Goal: Information Seeking & Learning: Learn about a topic

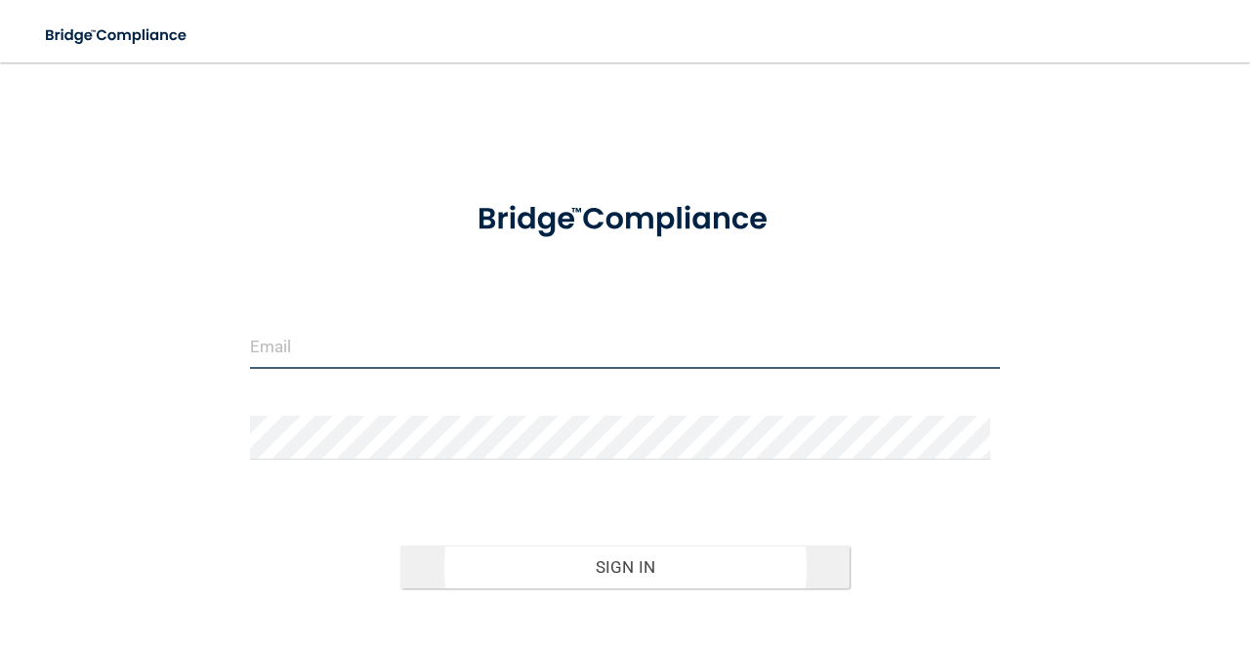
type input "[EMAIL_ADDRESS][DOMAIN_NAME]"
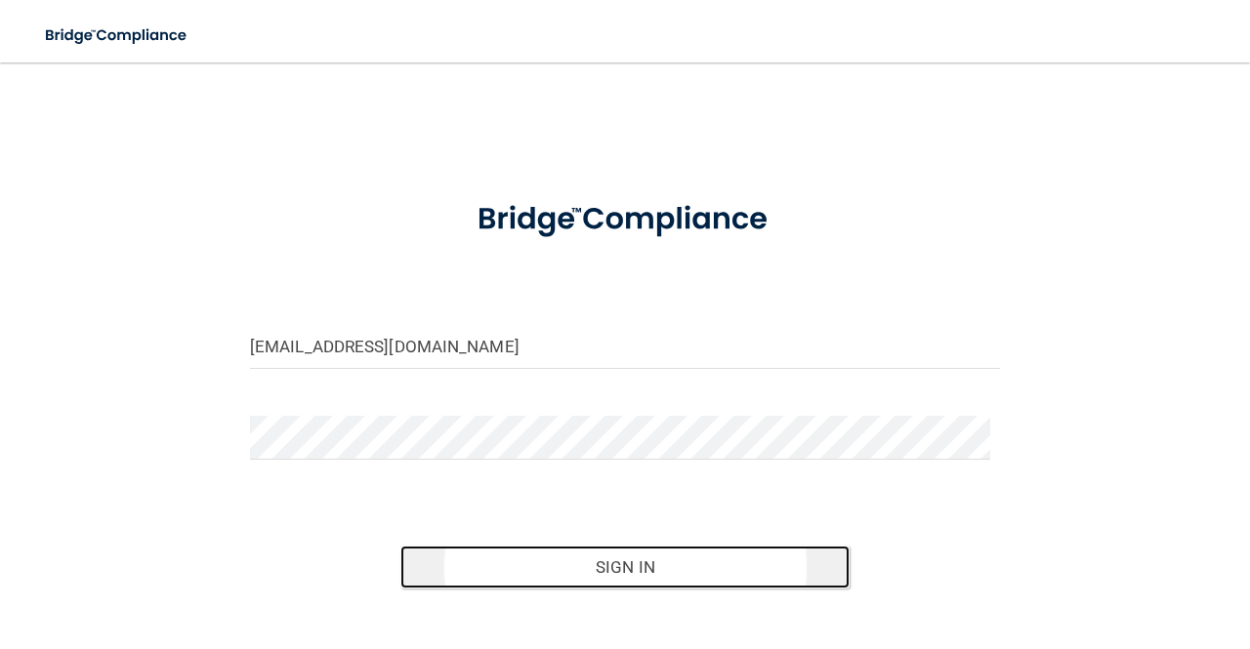
click at [638, 574] on button "Sign In" at bounding box center [625, 567] width 450 height 43
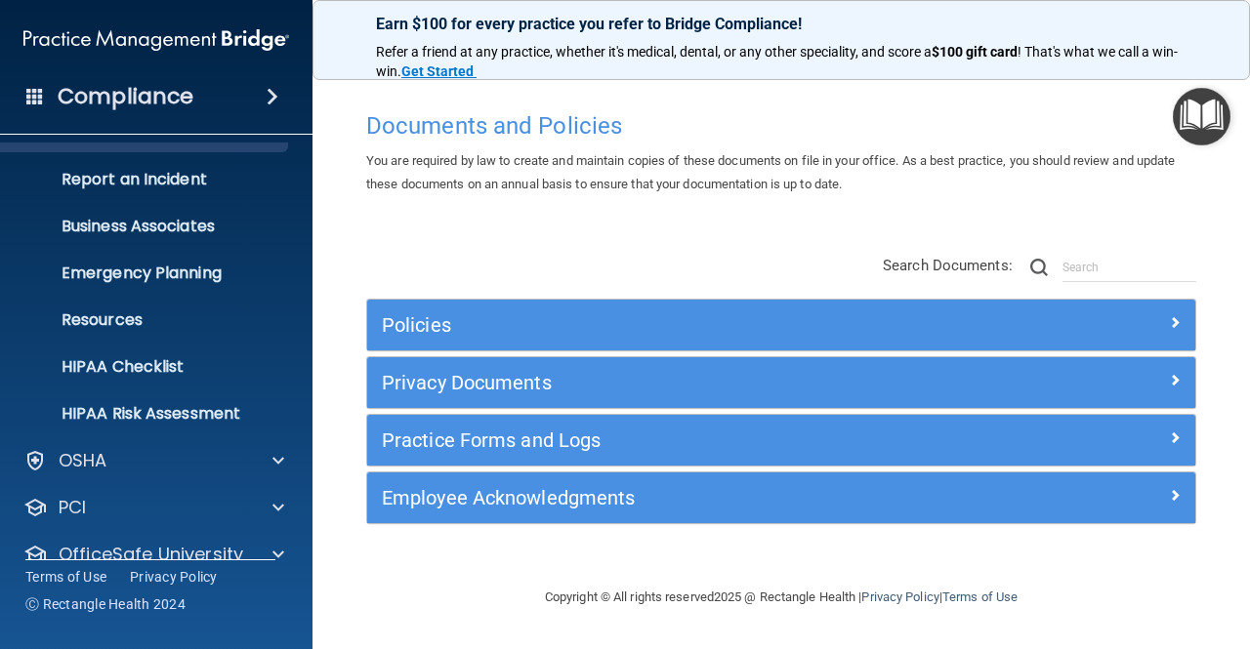
scroll to position [160, 0]
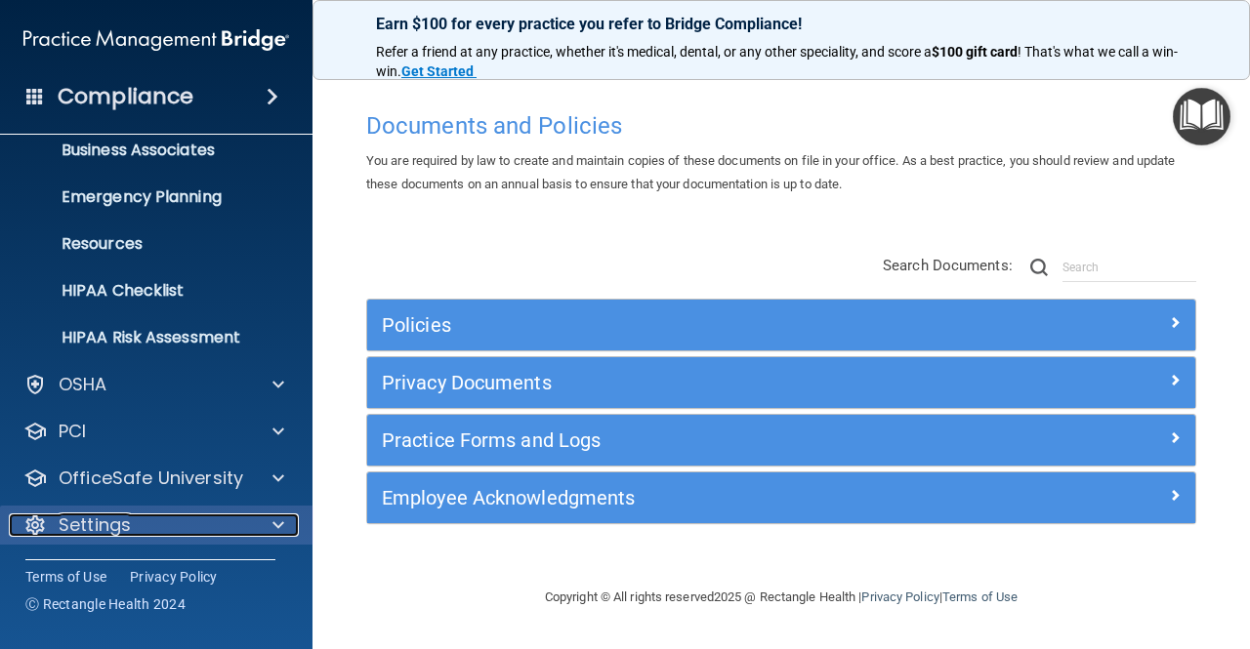
click at [285, 519] on div at bounding box center [275, 525] width 49 height 23
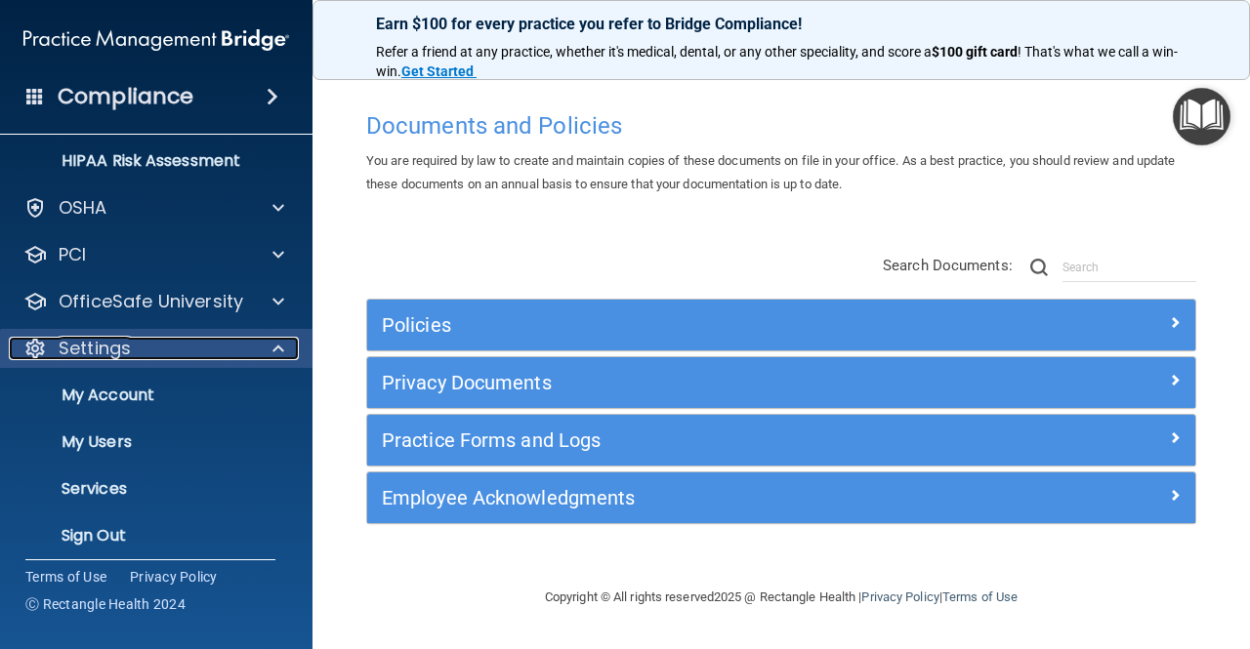
scroll to position [348, 0]
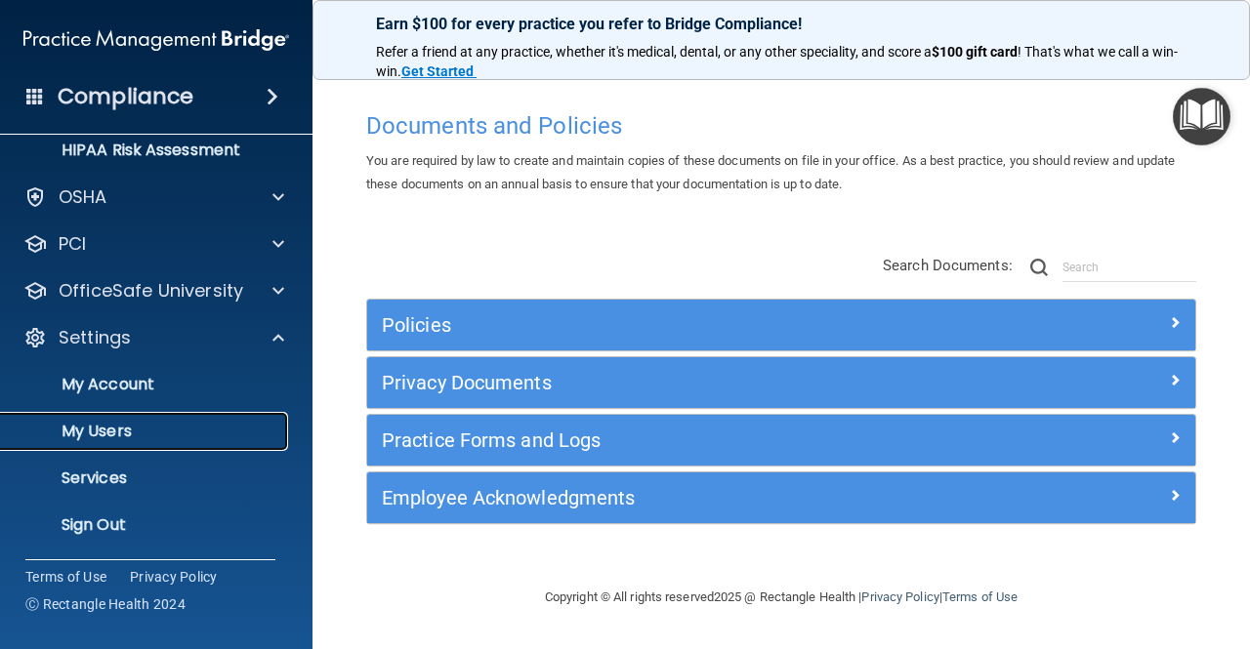
click at [117, 427] on p "My Users" at bounding box center [146, 432] width 267 height 20
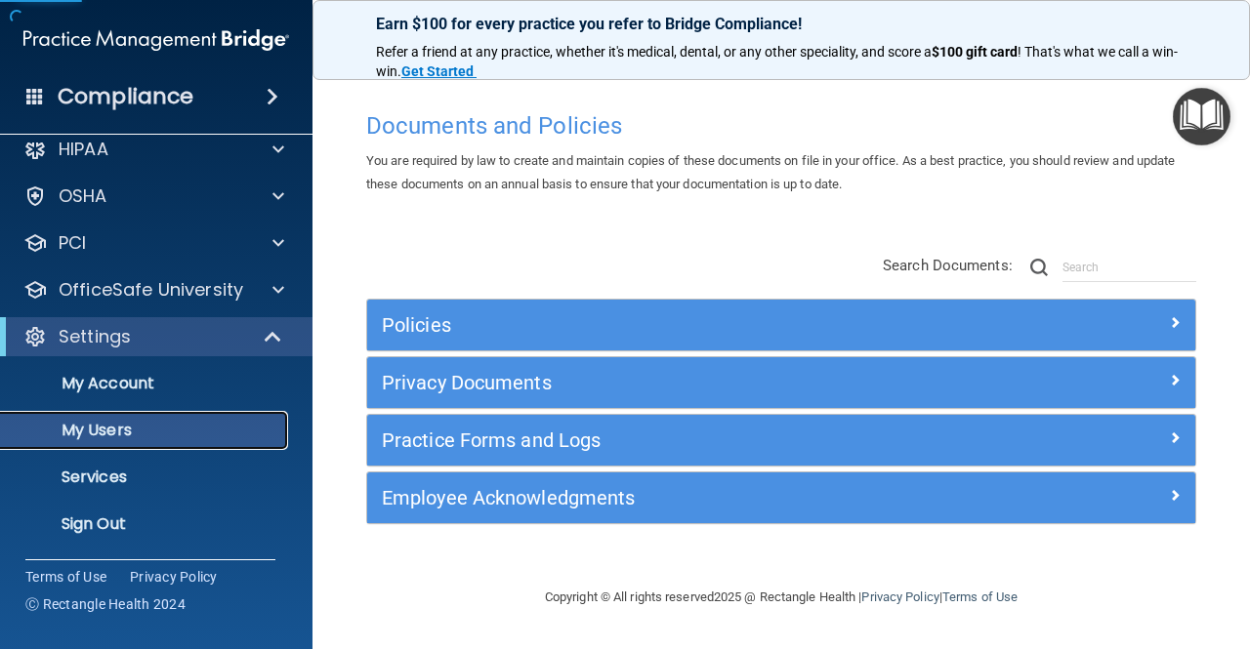
scroll to position [21, 0]
select select "20"
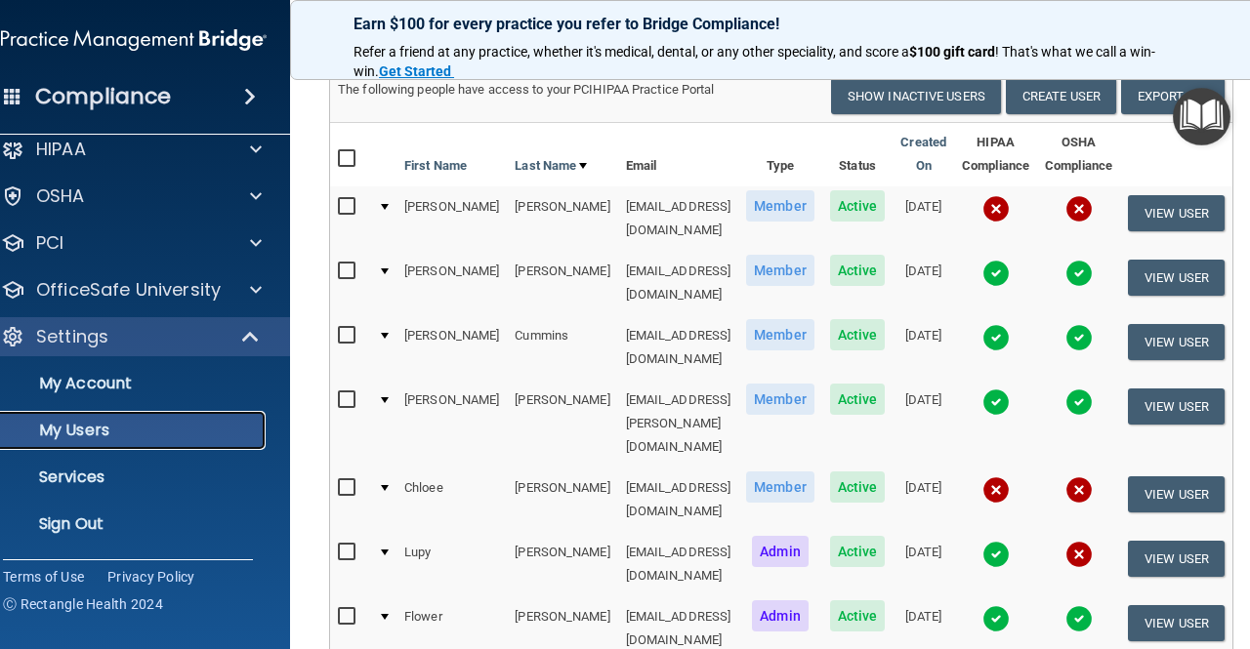
scroll to position [132, 0]
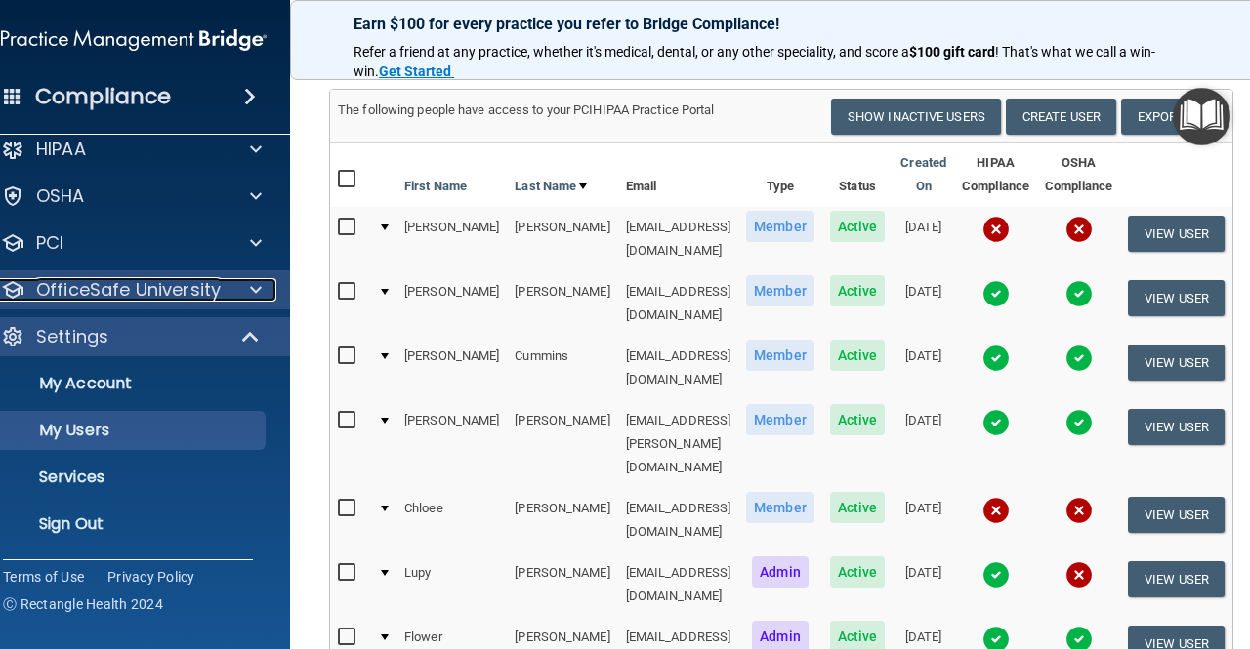
click at [183, 284] on p "OfficeSafe University" at bounding box center [128, 289] width 185 height 23
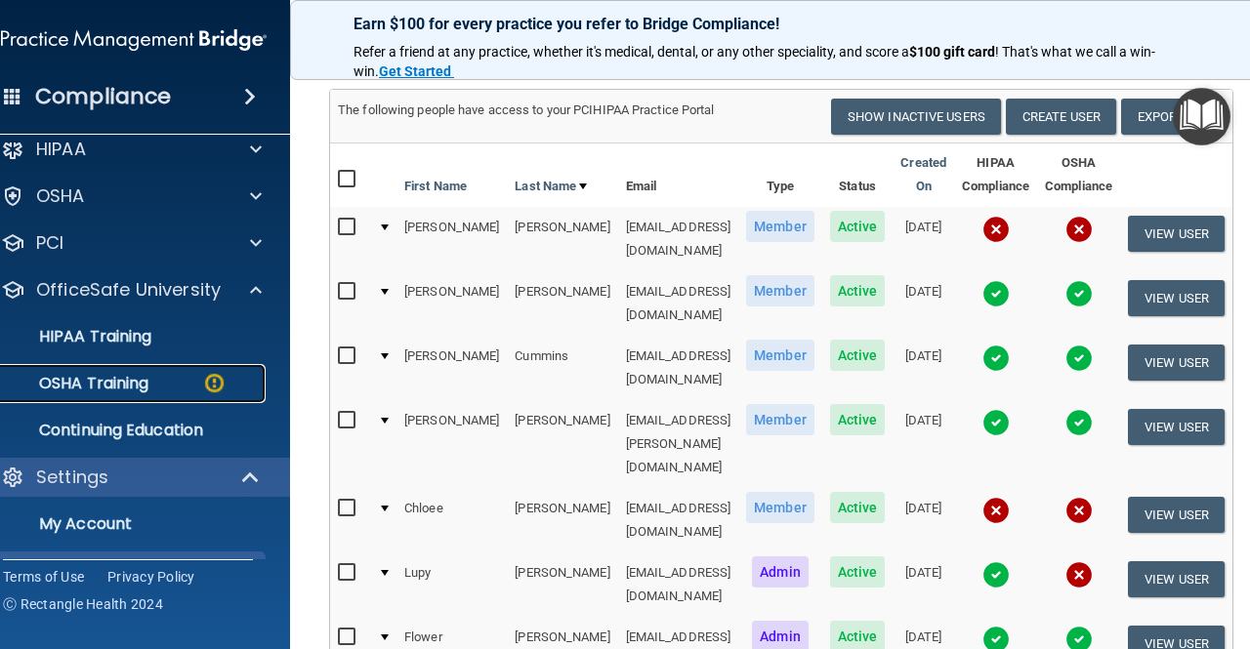
click at [202, 384] on img at bounding box center [214, 383] width 24 height 24
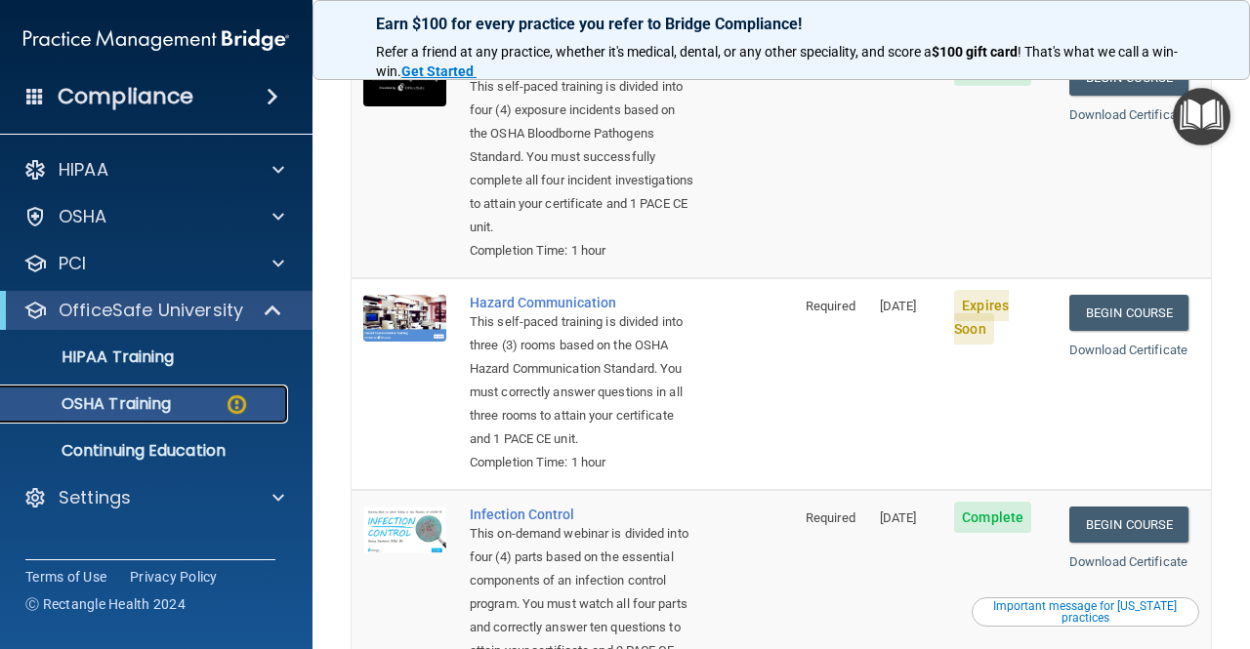
scroll to position [255, 0]
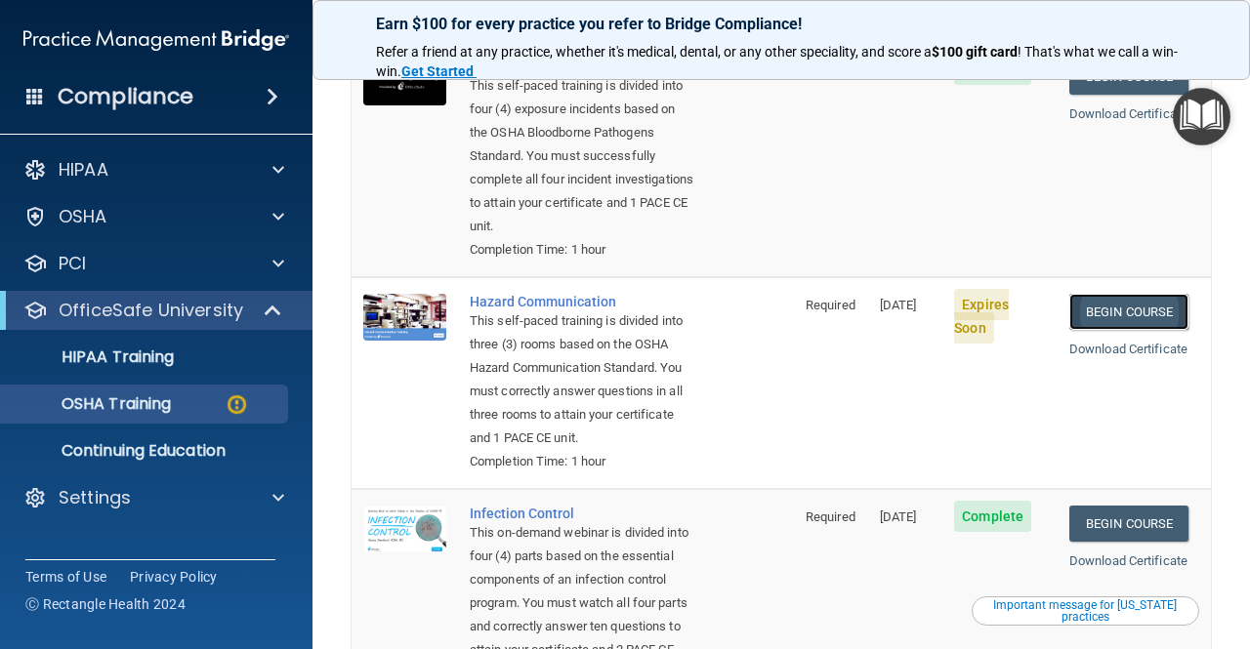
click at [1121, 320] on link "Begin Course" at bounding box center [1128, 312] width 119 height 36
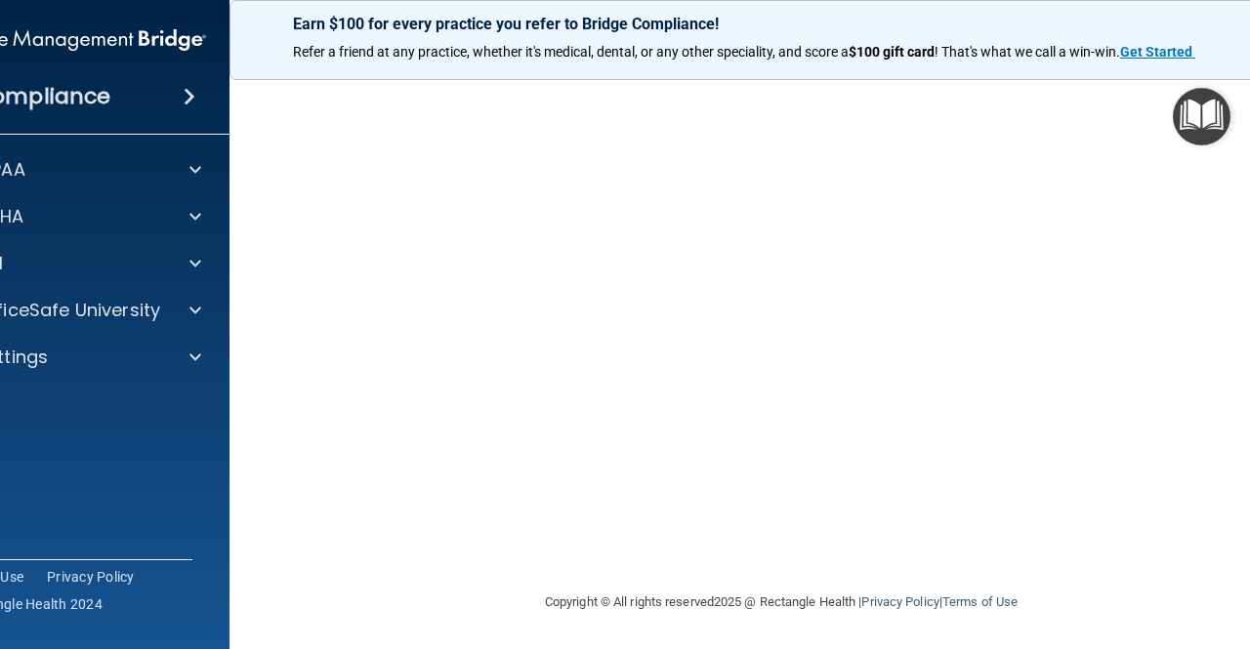
scroll to position [85, 0]
click at [1193, 129] on img "Open Resource Center" at bounding box center [1202, 117] width 58 height 58
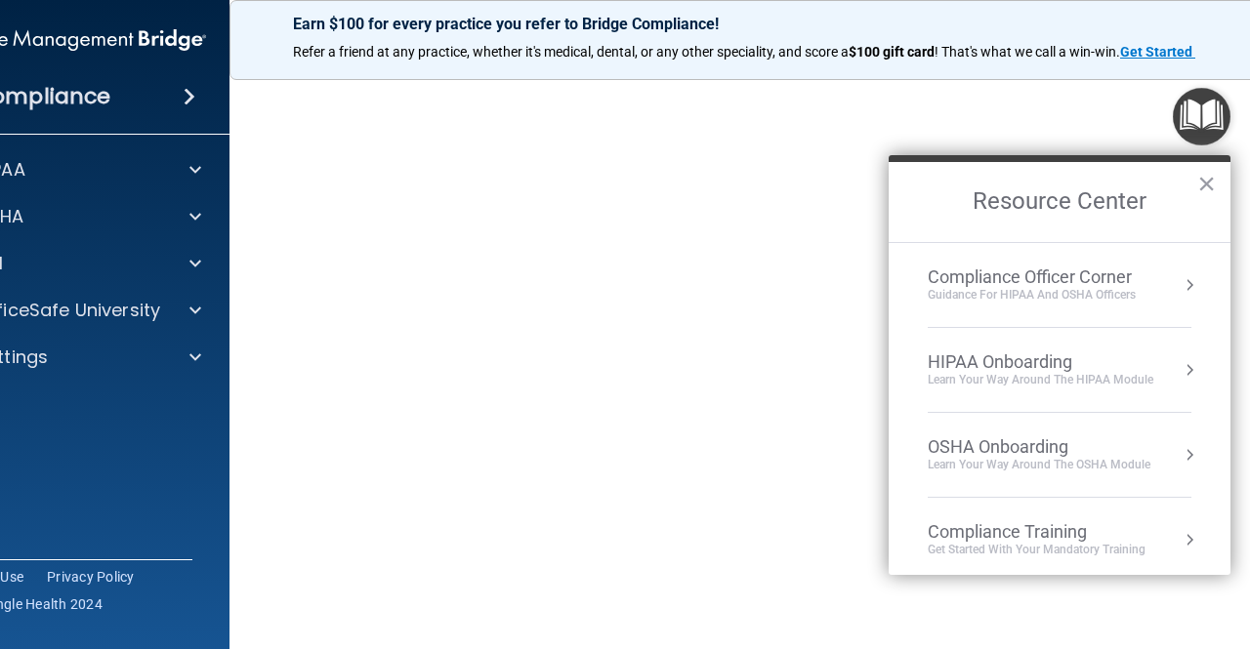
click at [1193, 129] on img "Open Resource Center" at bounding box center [1202, 117] width 58 height 58
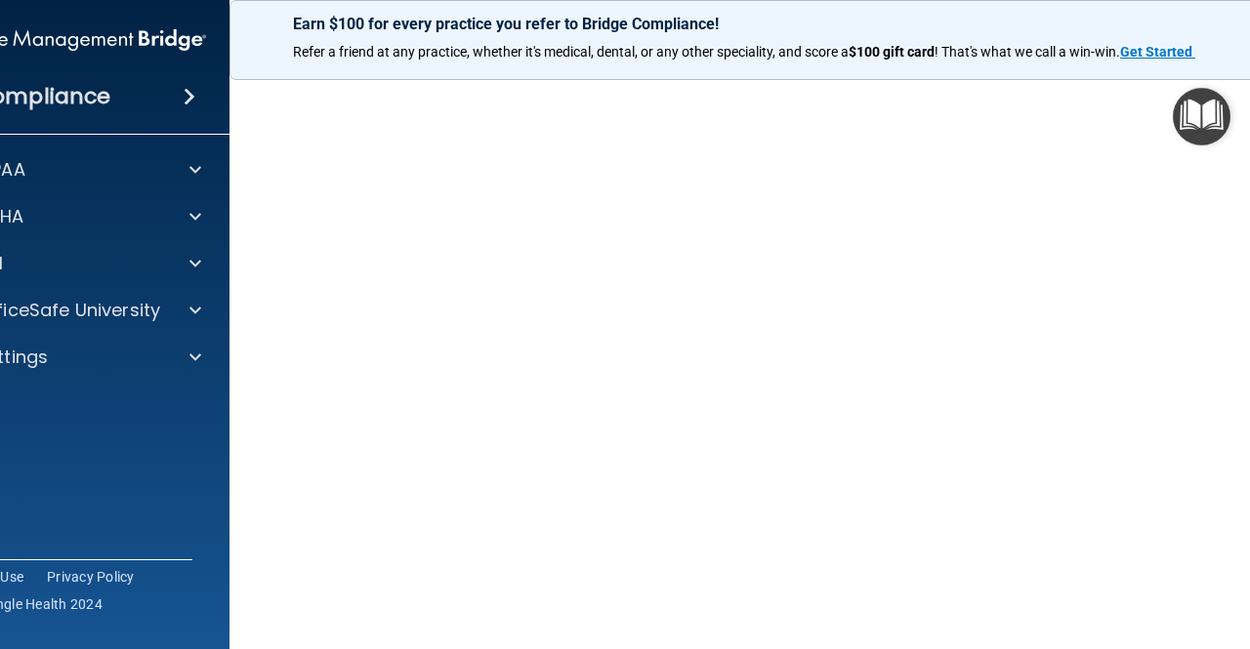
click at [1227, 139] on img "Open Resource Center" at bounding box center [1202, 117] width 58 height 58
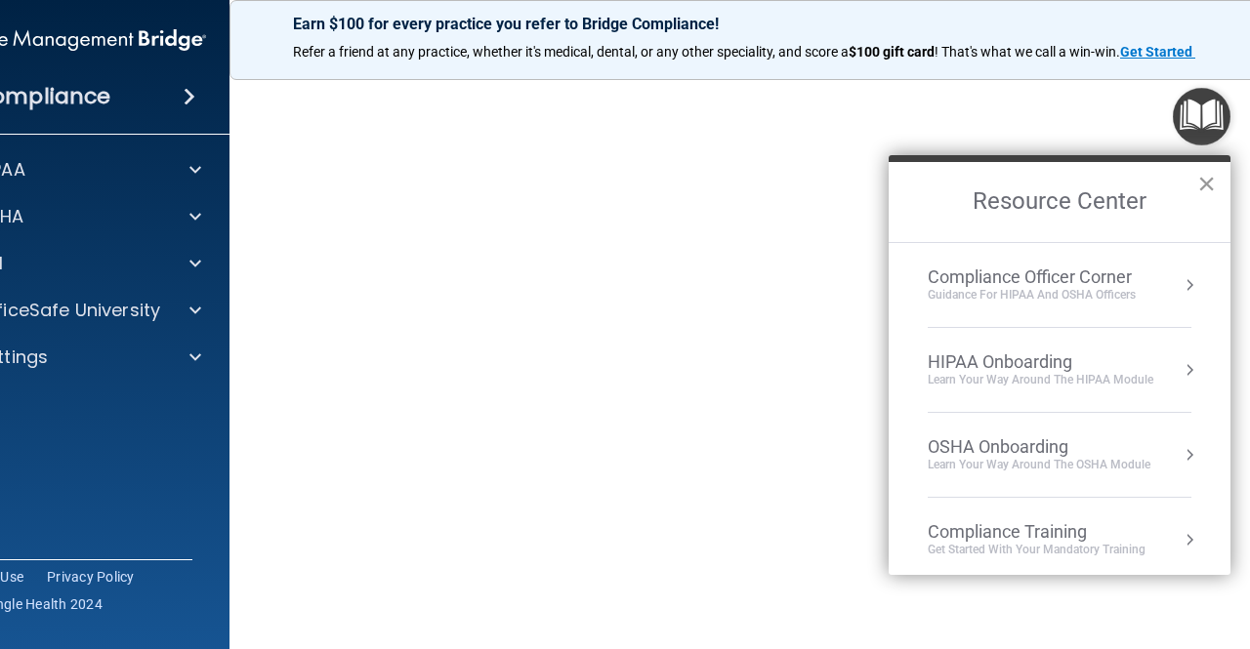
click at [1209, 187] on button "×" at bounding box center [1206, 183] width 19 height 31
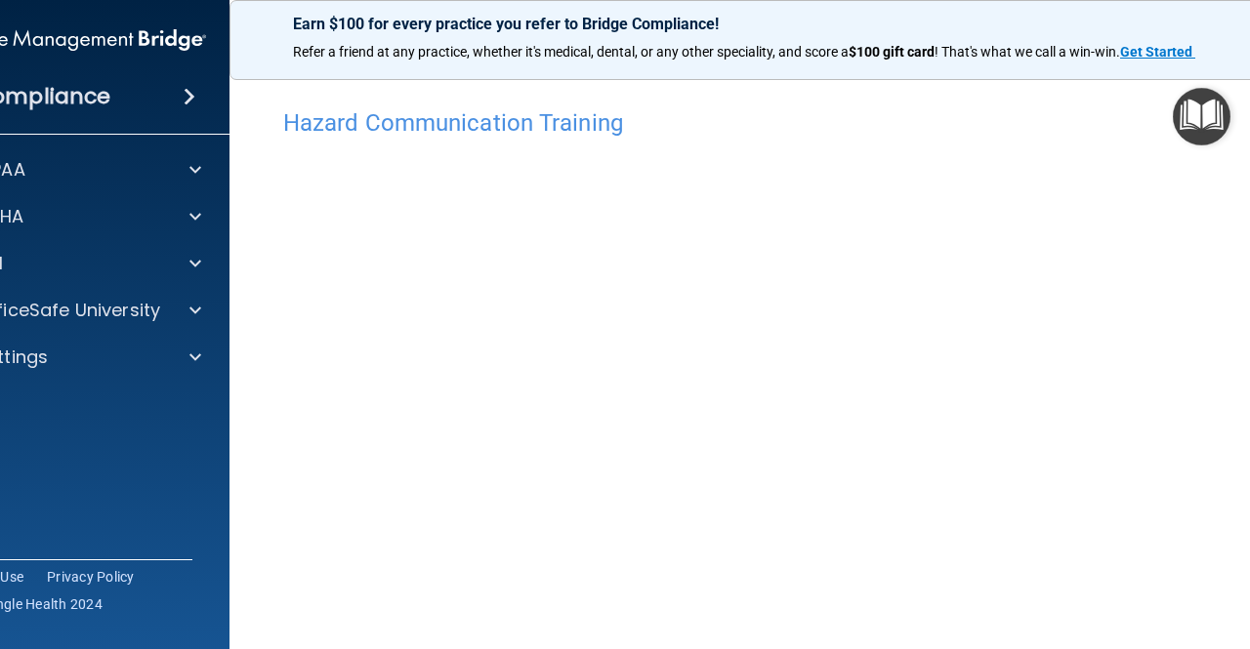
scroll to position [0, 0]
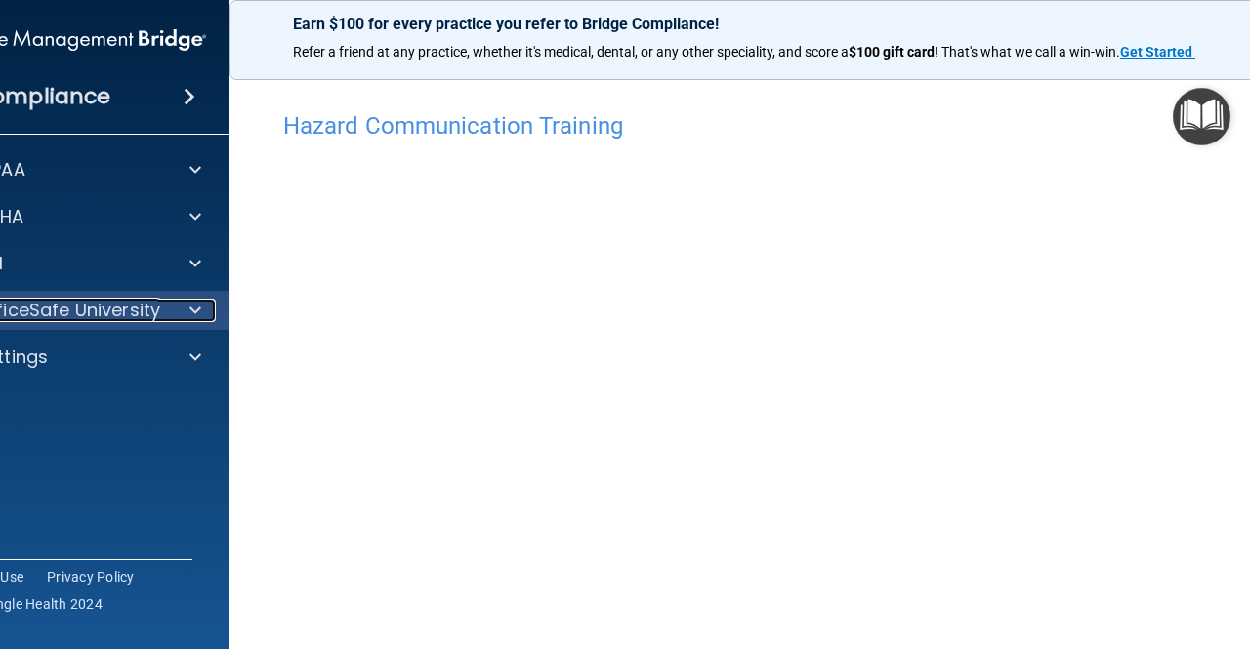
click at [189, 310] on span at bounding box center [195, 310] width 12 height 23
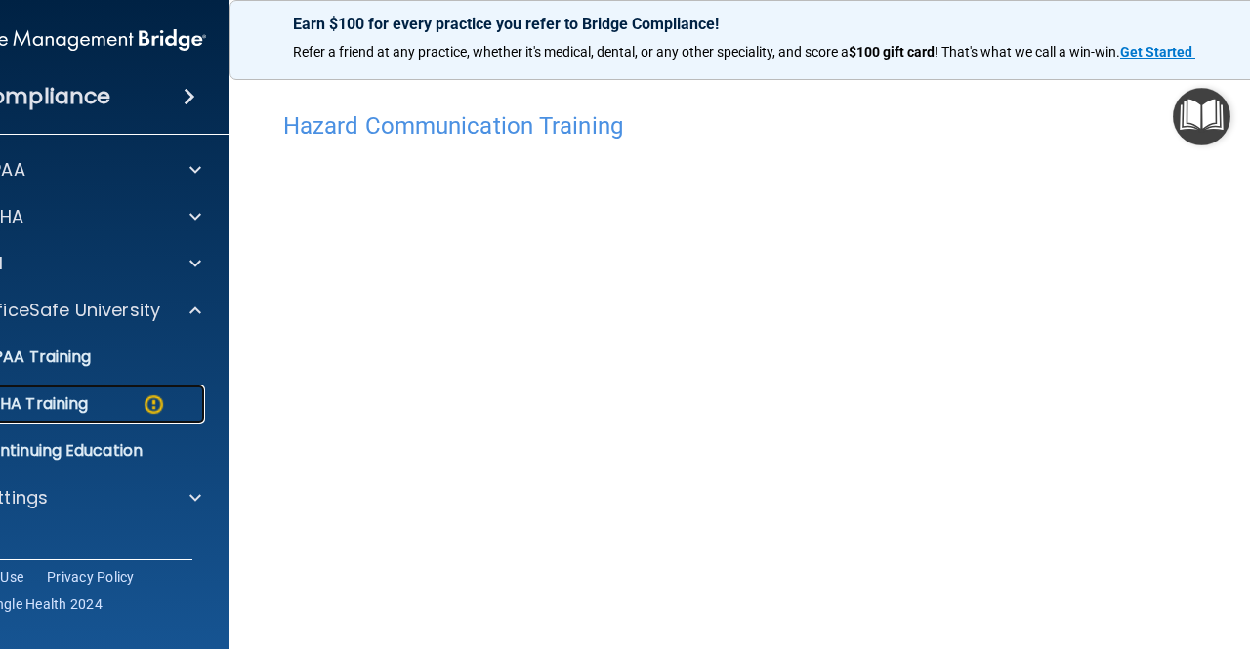
click at [157, 399] on img at bounding box center [154, 405] width 24 height 24
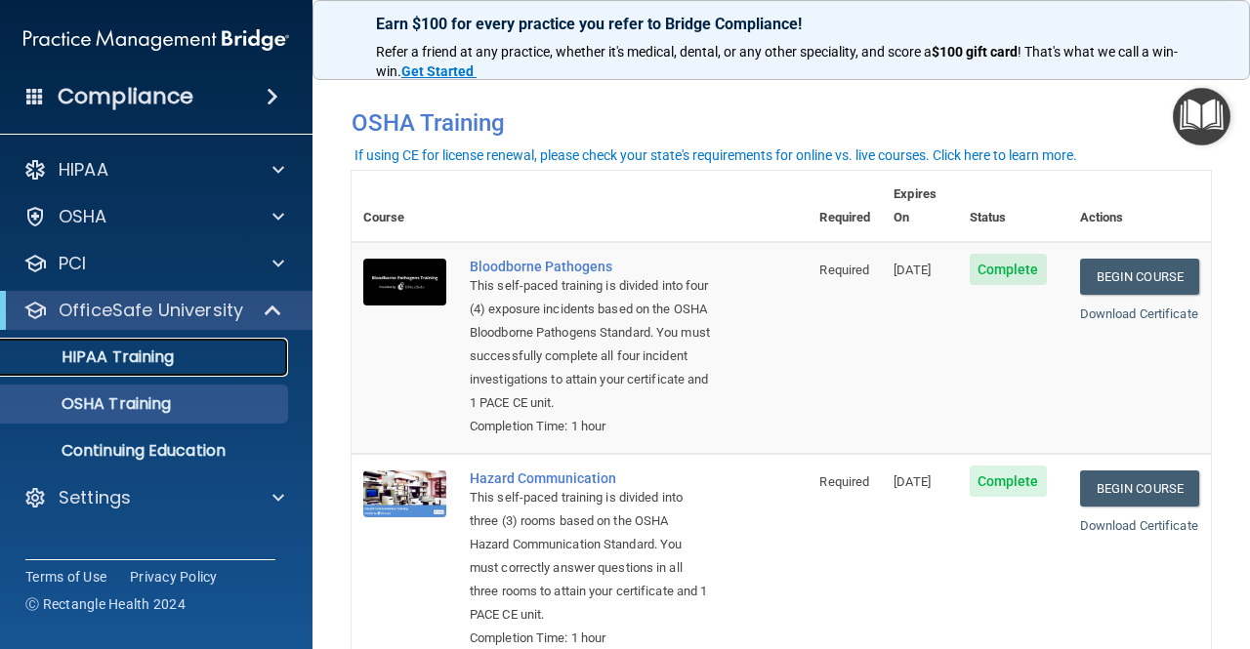
click at [191, 362] on div "HIPAA Training" at bounding box center [146, 358] width 267 height 20
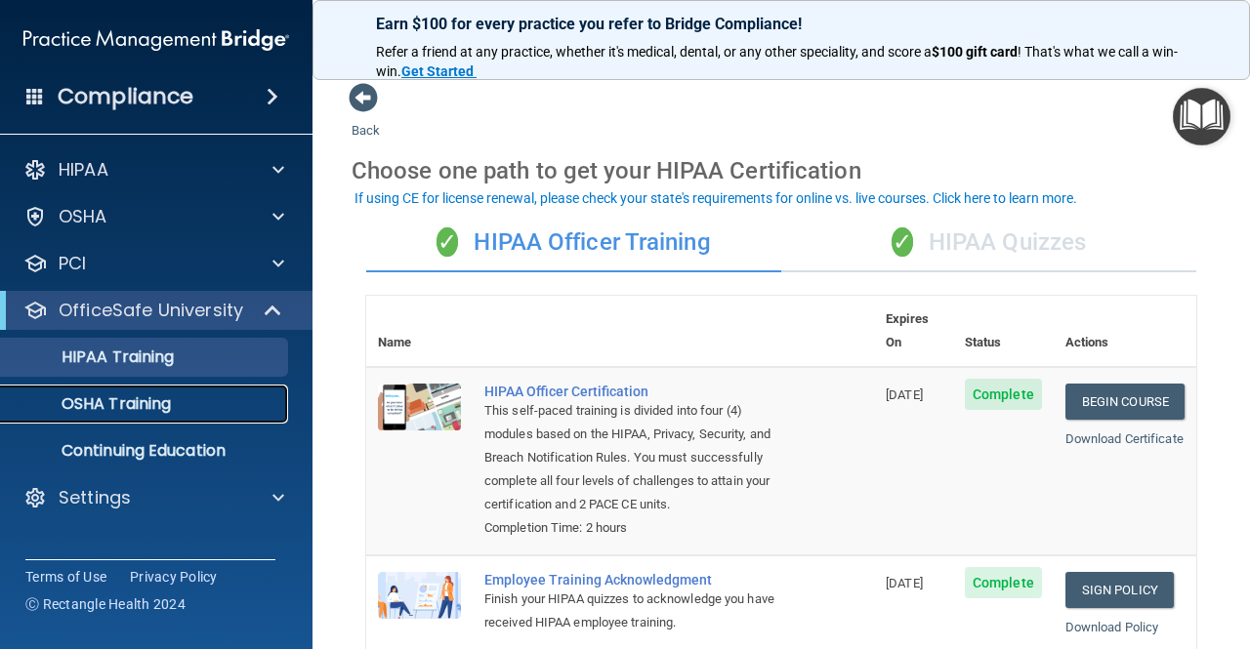
click at [212, 419] on link "OSHA Training" at bounding box center [134, 404] width 308 height 39
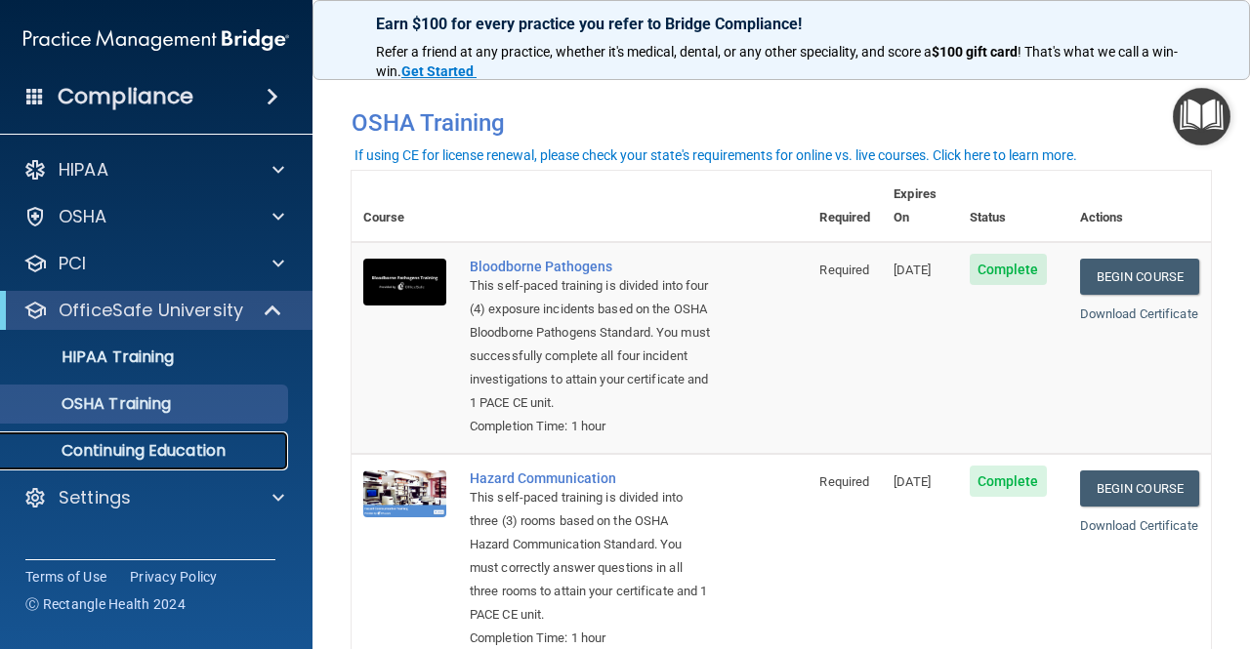
click at [222, 450] on p "Continuing Education" at bounding box center [146, 451] width 267 height 20
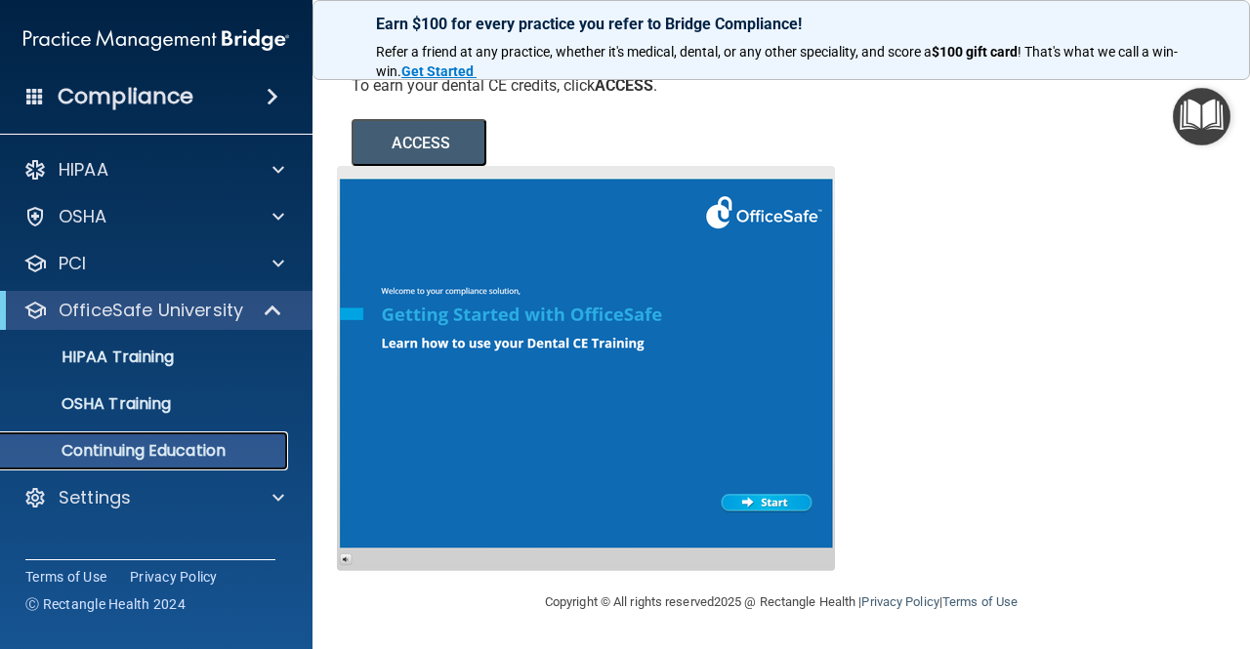
scroll to position [321, 0]
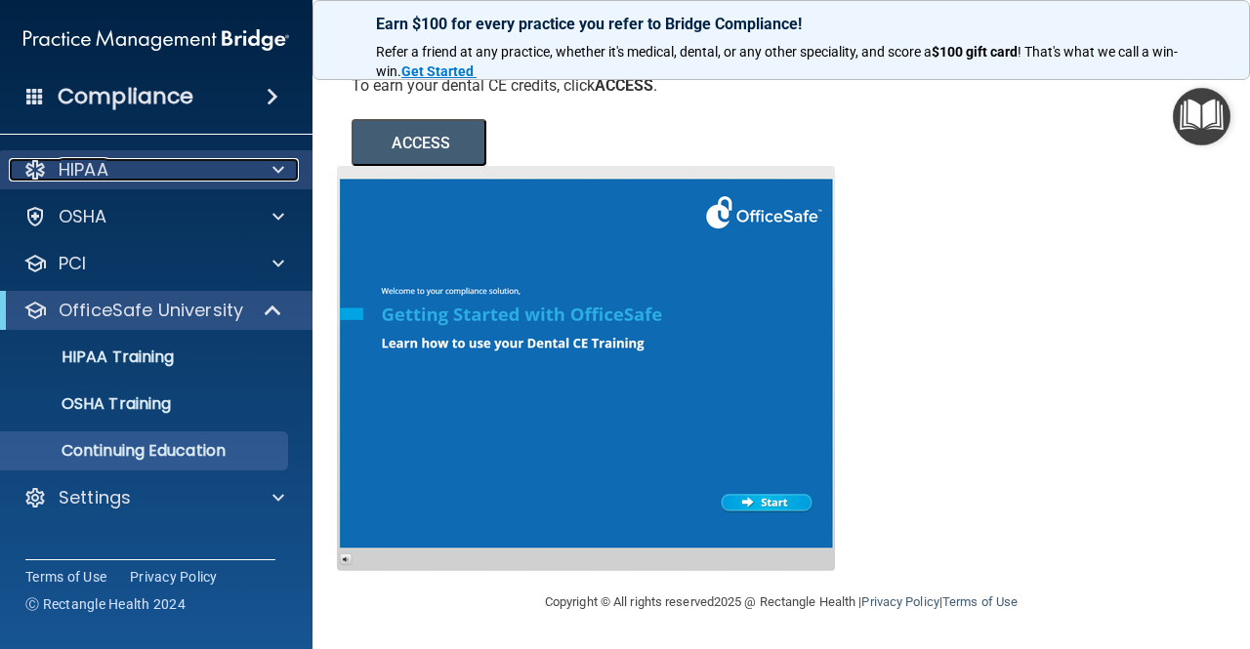
click at [269, 179] on div at bounding box center [275, 169] width 49 height 23
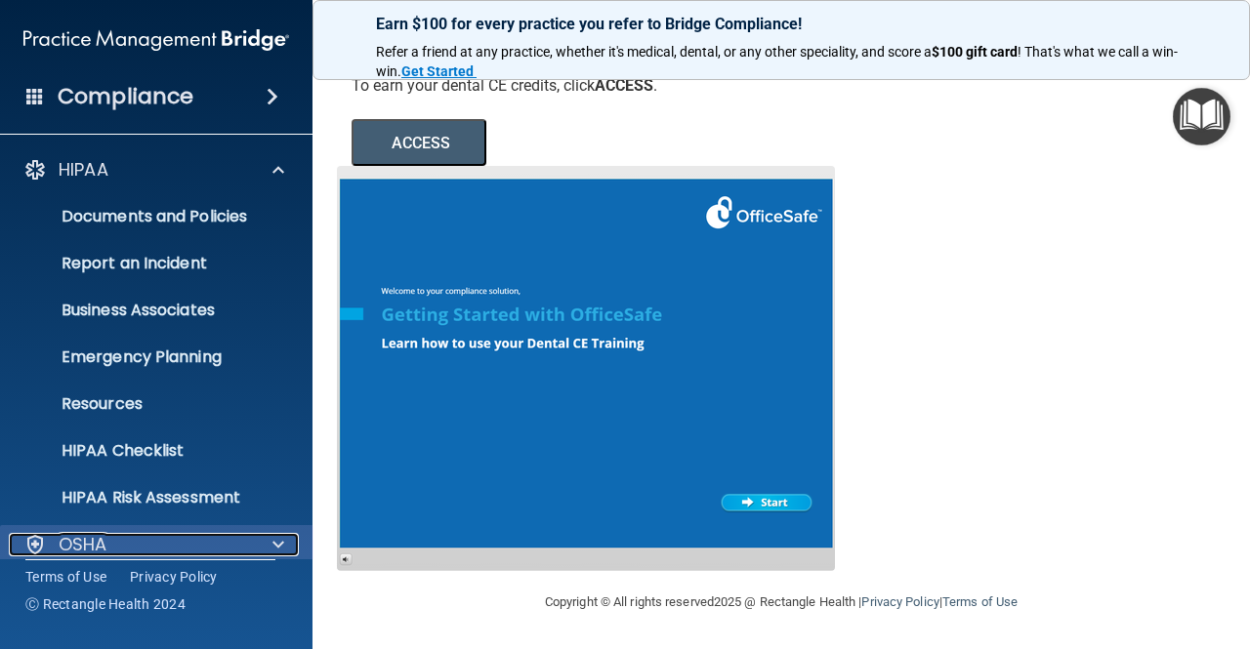
click at [284, 546] on div at bounding box center [275, 544] width 49 height 23
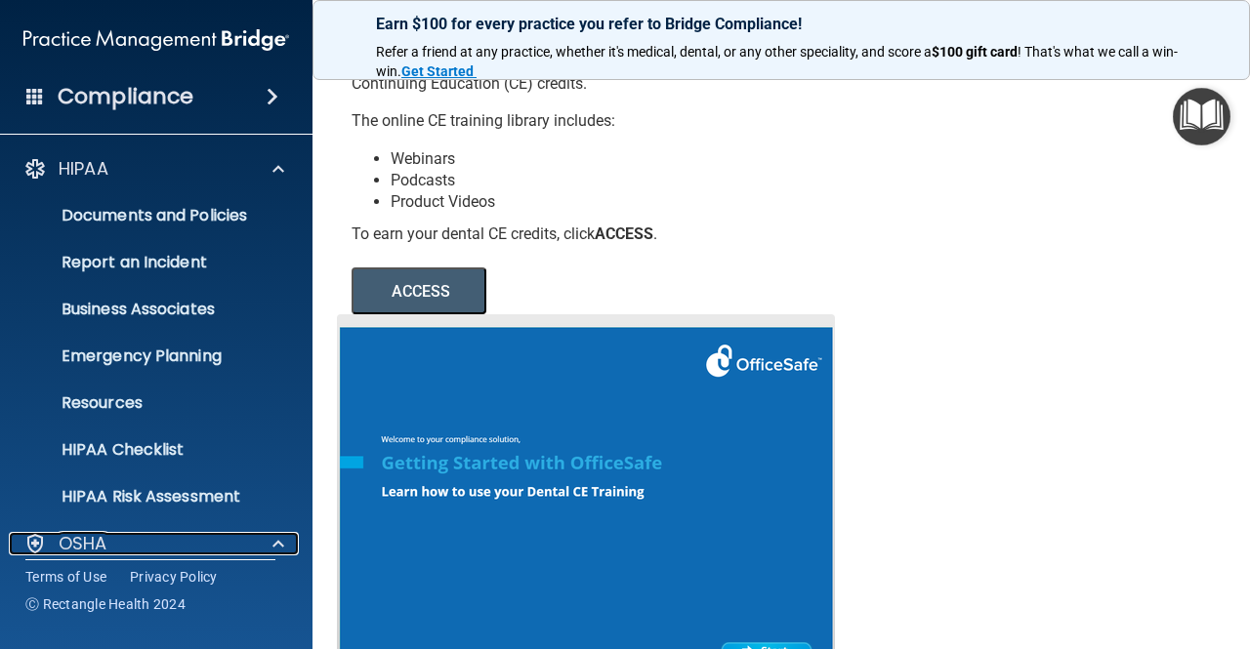
scroll to position [0, 0]
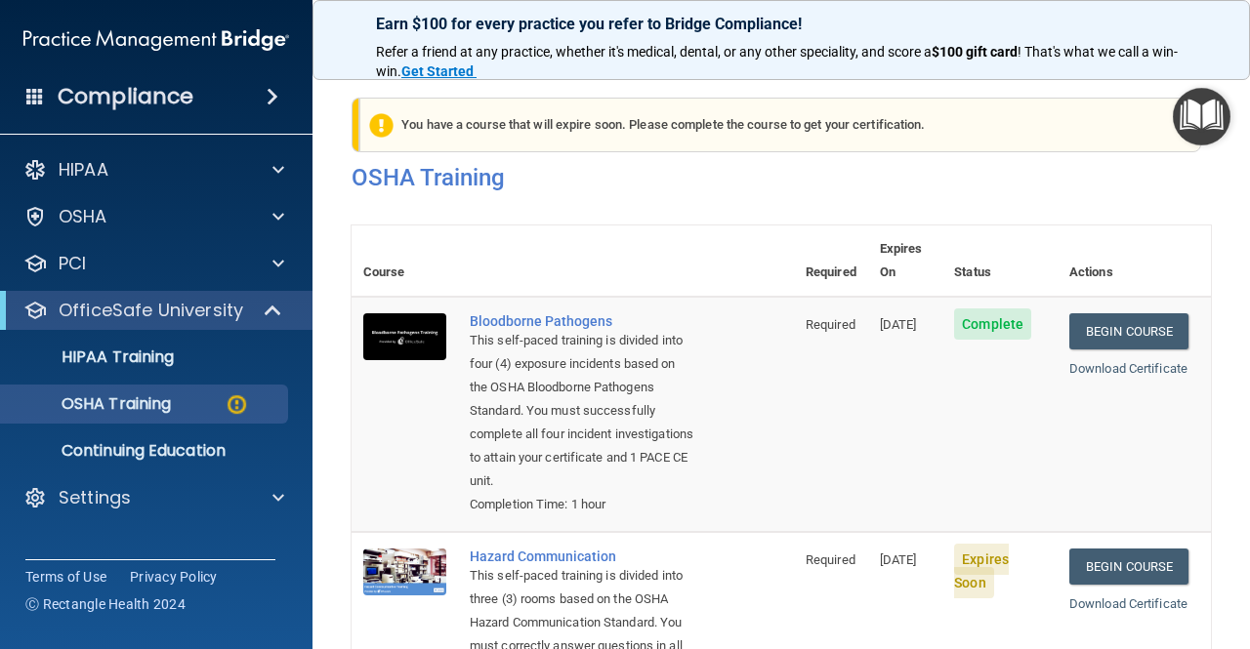
scroll to position [255, 0]
